Goal: Information Seeking & Learning: Learn about a topic

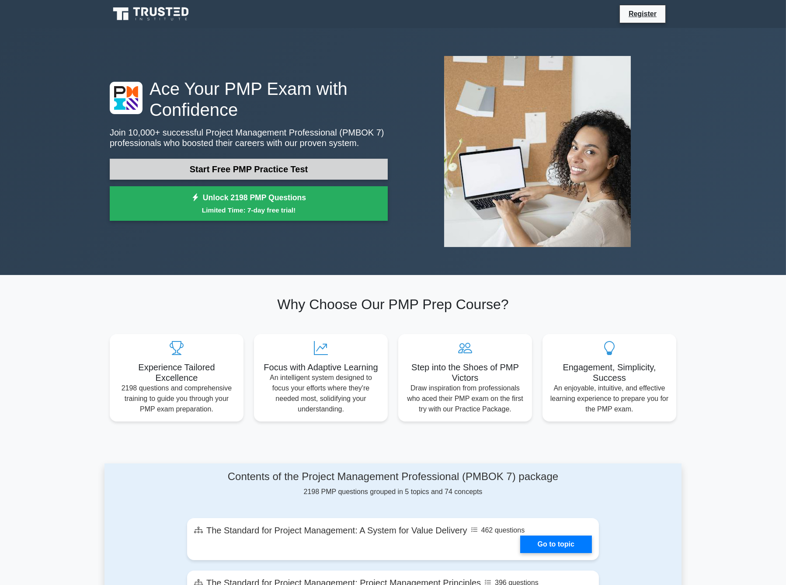
click at [267, 169] on link "Start Free PMP Practice Test" at bounding box center [249, 169] width 278 height 21
click at [269, 169] on link "Start Free PMP Practice Test" at bounding box center [249, 169] width 278 height 21
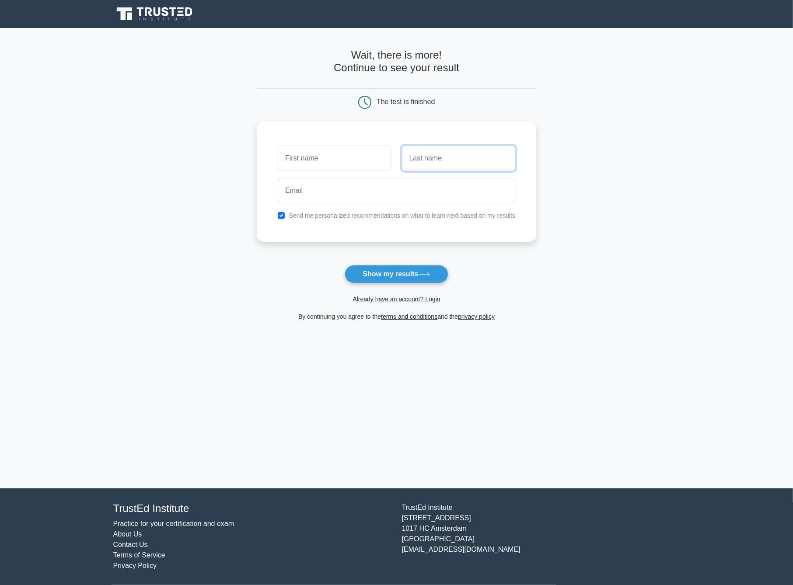
drag, startPoint x: 472, startPoint y: 152, endPoint x: 438, endPoint y: 160, distance: 34.9
click at [472, 152] on input "text" at bounding box center [458, 158] width 113 height 25
click at [350, 159] on input "text" at bounding box center [334, 158] width 113 height 25
type input "[PERSON_NAME]"
drag, startPoint x: 440, startPoint y: 157, endPoint x: 439, endPoint y: 170, distance: 12.3
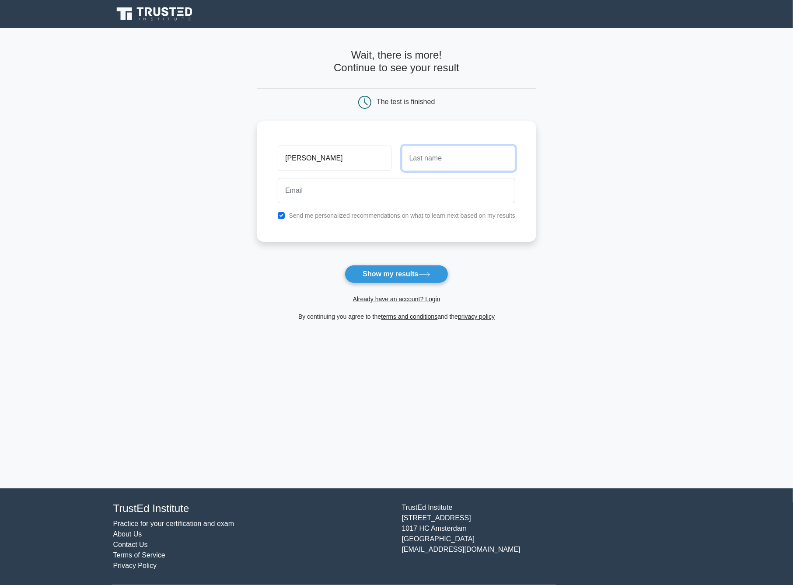
click at [440, 157] on input "text" at bounding box center [458, 158] width 113 height 25
type input "Tejeda"
click at [409, 194] on input "email" at bounding box center [396, 190] width 237 height 25
type input "livanotejeda@gmail.com"
drag, startPoint x: 399, startPoint y: 271, endPoint x: 450, endPoint y: 7, distance: 269.4
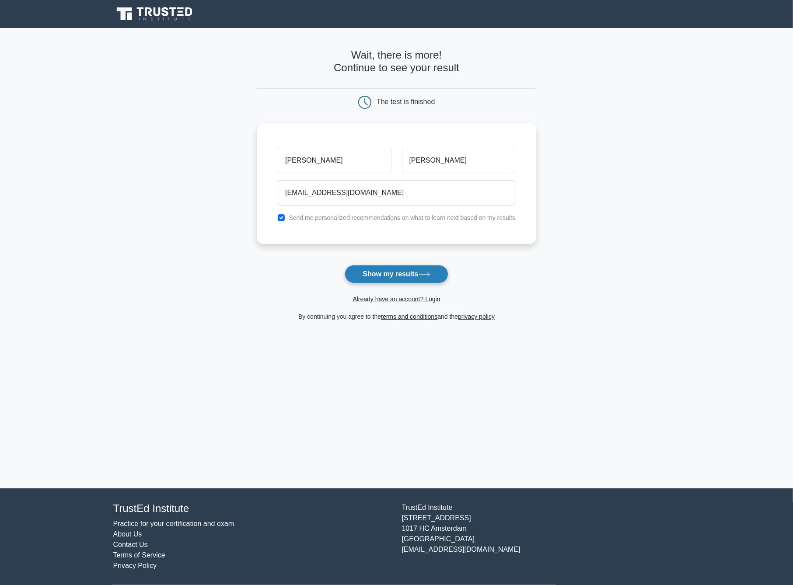
click at [399, 271] on button "Show my results" at bounding box center [396, 274] width 103 height 18
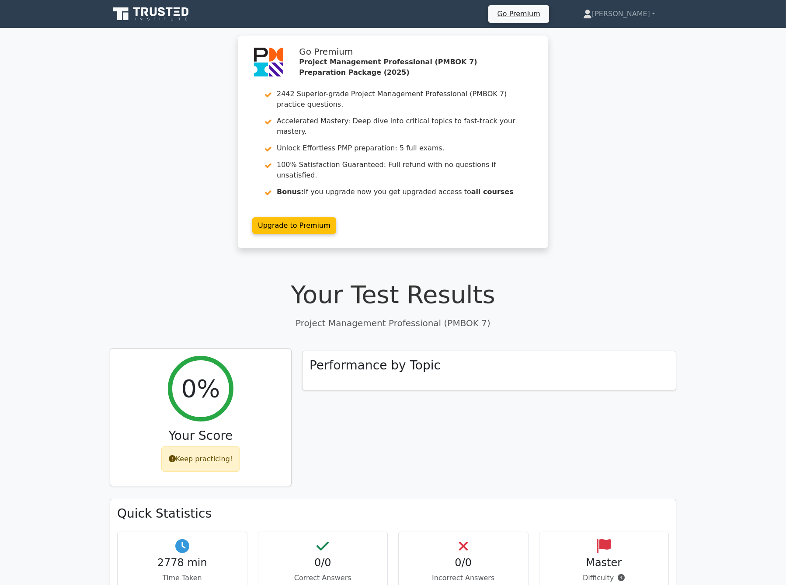
click at [224, 446] on div "Keep practicing!" at bounding box center [200, 458] width 79 height 25
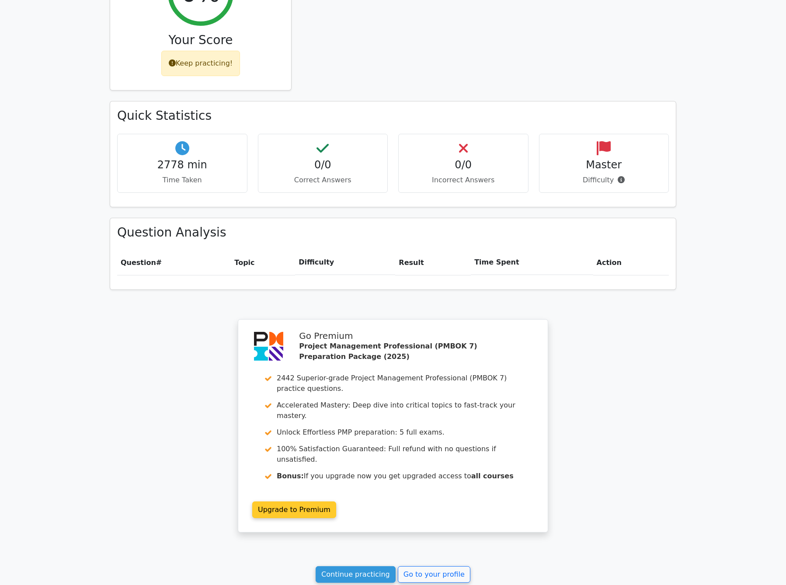
scroll to position [477, 0]
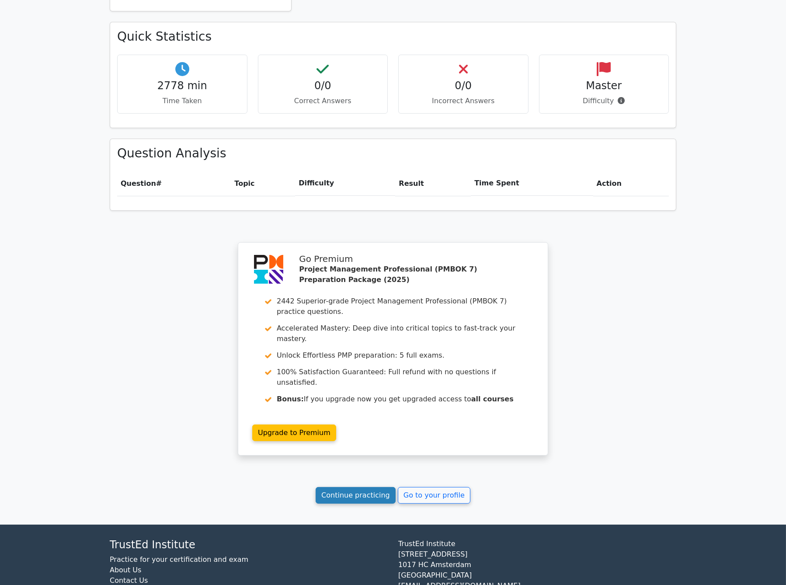
click at [365, 487] on link "Continue practicing" at bounding box center [356, 495] width 80 height 17
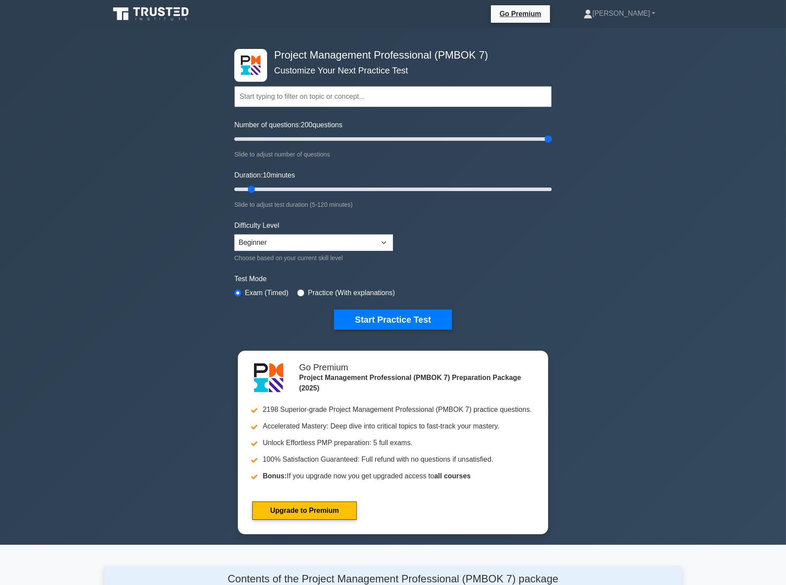
drag, startPoint x: 244, startPoint y: 142, endPoint x: 558, endPoint y: 150, distance: 314.4
type input "200"
click at [552, 144] on input "Number of questions: 200 questions" at bounding box center [392, 139] width 317 height 10
drag, startPoint x: 251, startPoint y: 188, endPoint x: 654, endPoint y: 174, distance: 402.9
type input "120"
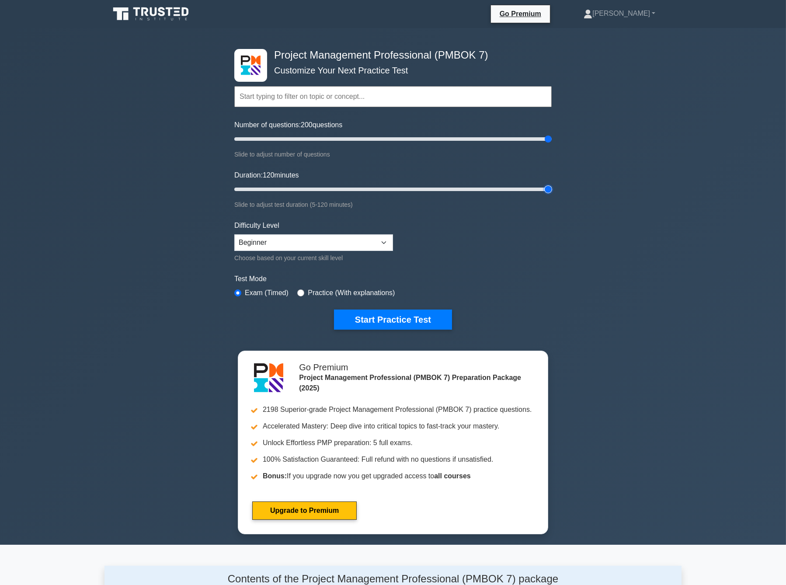
click at [552, 184] on input "Duration: 120 minutes" at bounding box center [392, 189] width 317 height 10
click at [378, 242] on select "Beginner Intermediate Expert" at bounding box center [313, 242] width 159 height 17
select select "expert"
click at [234, 234] on select "Beginner Intermediate Expert" at bounding box center [313, 242] width 159 height 17
click at [303, 294] on div "Practice (With explanations)" at bounding box center [345, 293] width 97 height 10
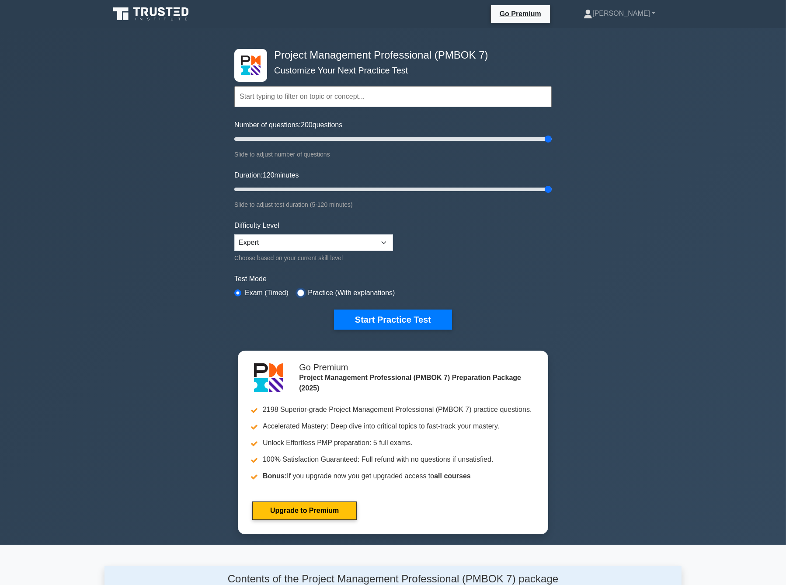
click at [297, 290] on input "radio" at bounding box center [300, 292] width 7 height 7
radio input "true"
click at [399, 323] on button "Start Practice Test" at bounding box center [393, 320] width 118 height 20
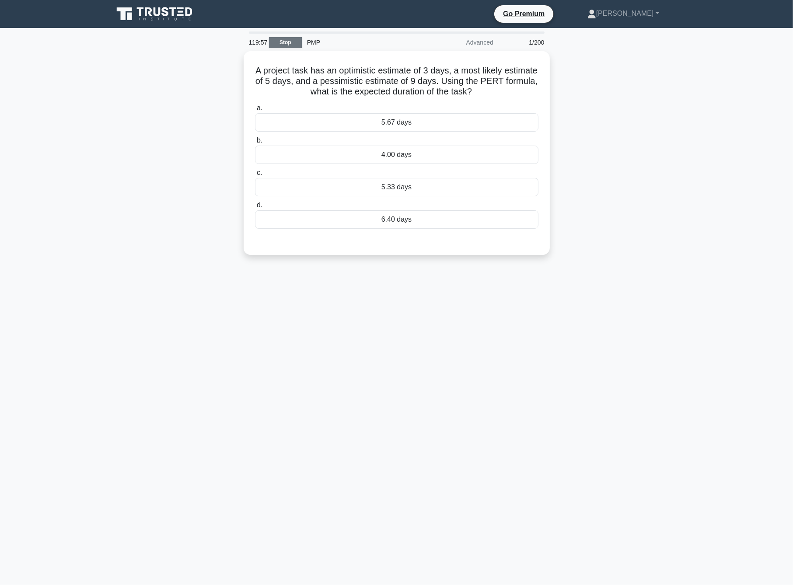
click at [286, 43] on link "Stop" at bounding box center [285, 42] width 33 height 11
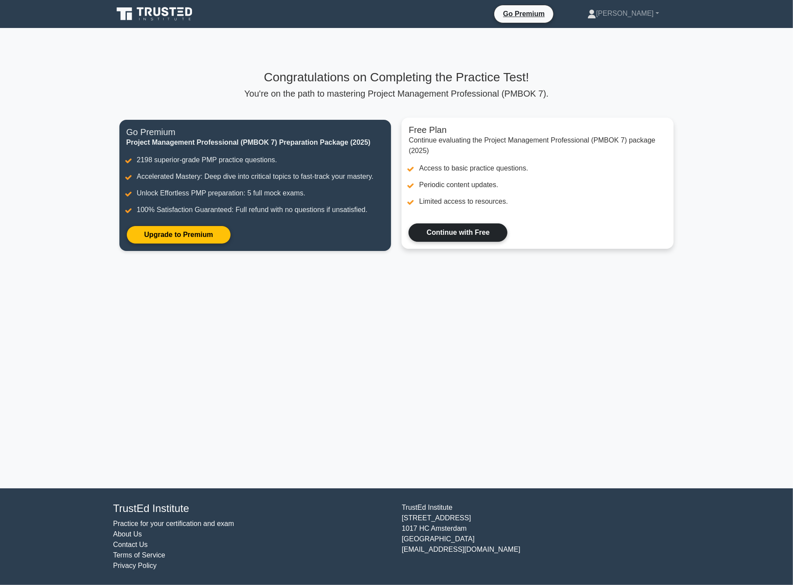
click at [462, 238] on link "Continue with Free" at bounding box center [457, 232] width 99 height 18
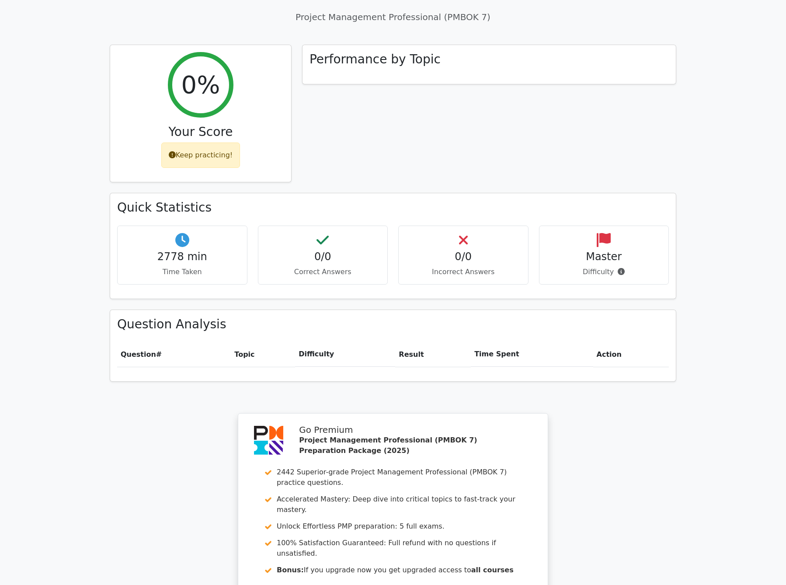
scroll to position [477, 0]
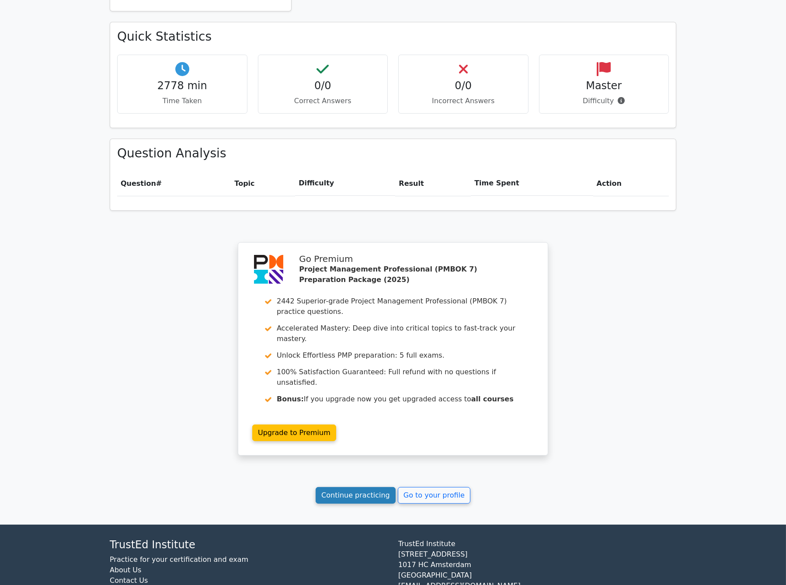
click at [380, 487] on link "Continue practicing" at bounding box center [356, 495] width 80 height 17
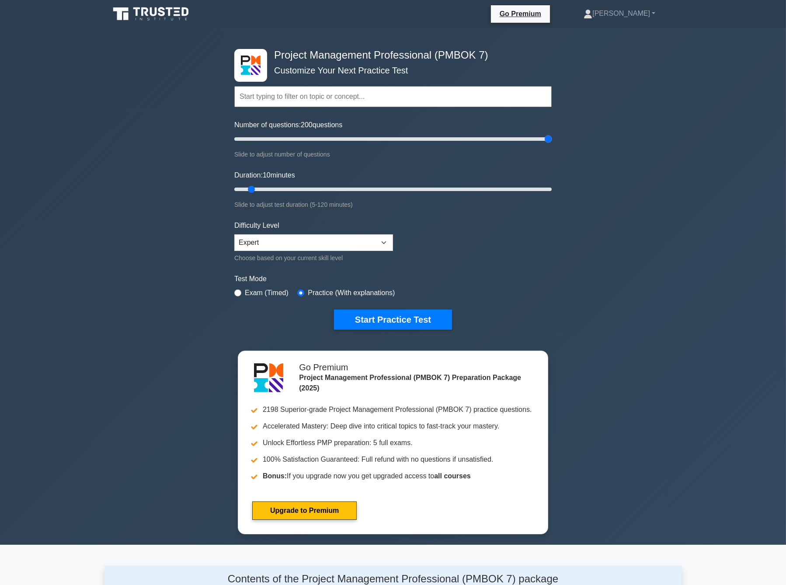
drag, startPoint x: 373, startPoint y: 136, endPoint x: 641, endPoint y: 139, distance: 268.0
type input "200"
click at [552, 136] on input "Number of questions: 200 questions" at bounding box center [392, 139] width 317 height 10
drag, startPoint x: 255, startPoint y: 188, endPoint x: 597, endPoint y: 181, distance: 342.0
type input "120"
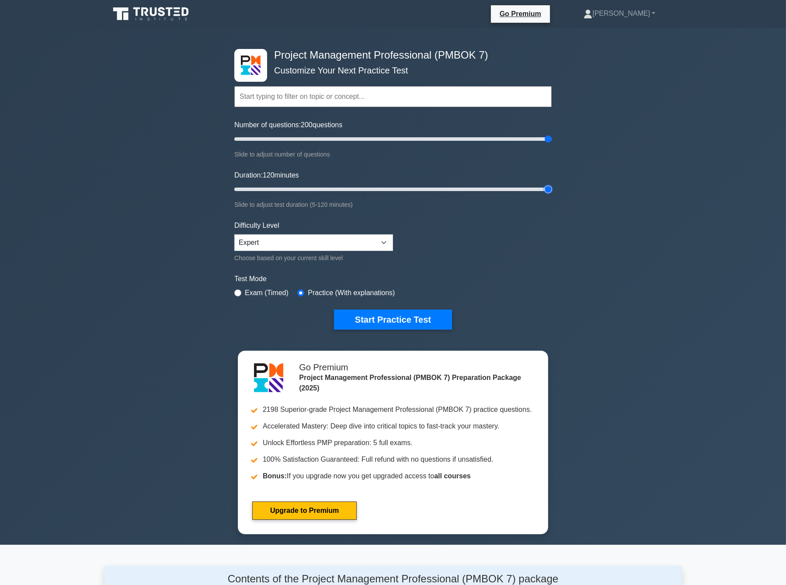
click at [552, 184] on input "Duration: 120 minutes" at bounding box center [392, 189] width 317 height 10
click at [355, 244] on select "Beginner Intermediate Expert" at bounding box center [313, 242] width 159 height 17
click at [234, 234] on select "Beginner Intermediate Expert" at bounding box center [313, 242] width 159 height 17
click at [542, 263] on form "Topics The Standard for Project Management: A System for Value Delivery The Sta…" at bounding box center [392, 194] width 317 height 270
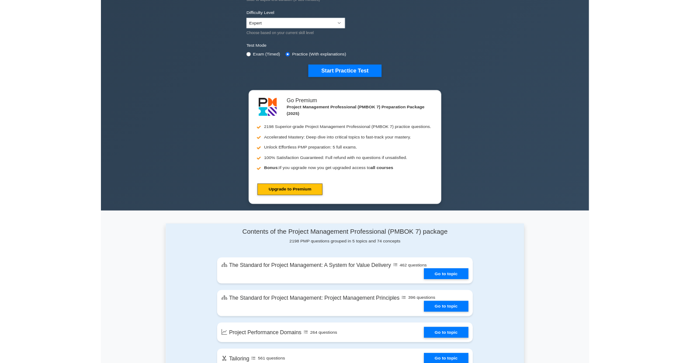
scroll to position [102, 0]
